Goal: Complete application form

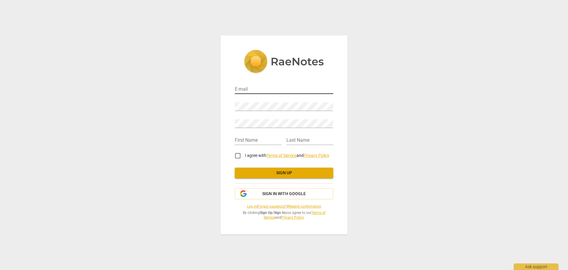
click at [258, 89] on input "email" at bounding box center [284, 89] width 98 height 9
type input "[EMAIL_ADDRESS][DOMAIN_NAME]"
type input "Mary"
type input "Henderson"
click at [238, 156] on input "I agree with Terms of Service and Privacy Policy" at bounding box center [237, 155] width 14 height 14
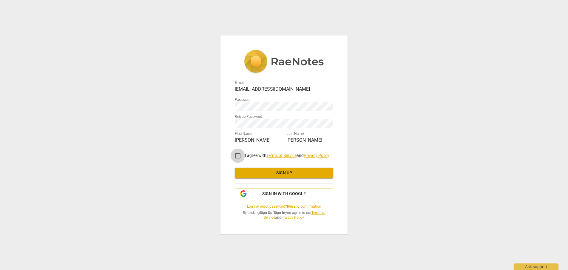
checkbox input "true"
click at [263, 173] on span "Sign up" at bounding box center [283, 173] width 89 height 6
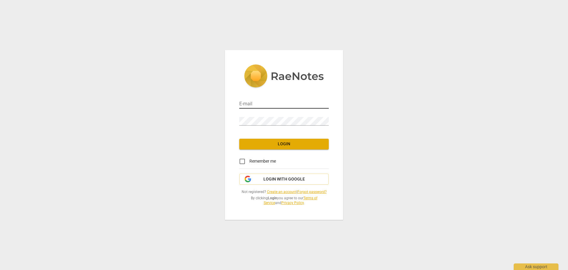
click at [247, 103] on input "email" at bounding box center [283, 104] width 89 height 9
type input "[EMAIL_ADDRESS][DOMAIN_NAME]"
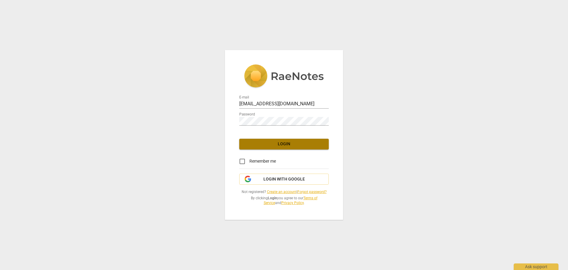
click at [285, 143] on span "Login" at bounding box center [284, 144] width 80 height 6
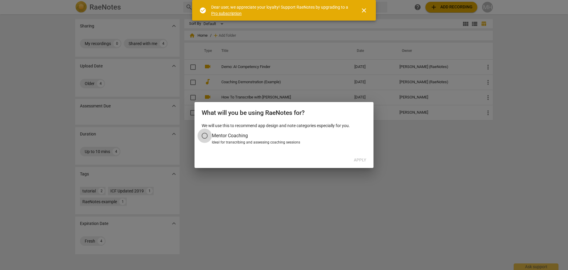
click at [207, 137] on input "Mentor Coaching" at bounding box center [204, 135] width 14 height 14
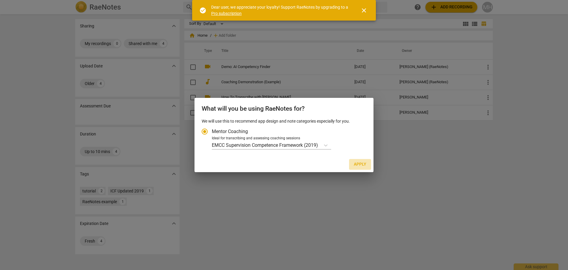
click at [366, 163] on button "Apply" at bounding box center [360, 164] width 22 height 11
radio input "false"
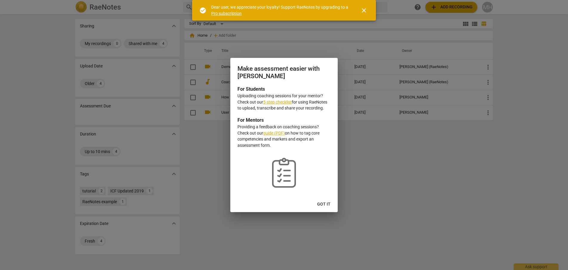
click at [275, 103] on link "5-step checklist" at bounding box center [277, 102] width 29 height 5
click at [329, 205] on span "Got it" at bounding box center [323, 204] width 13 height 6
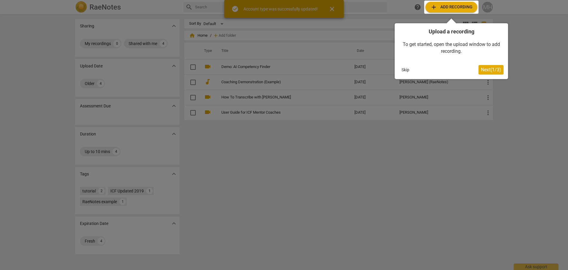
click at [406, 68] on button "Skip" at bounding box center [405, 69] width 13 height 9
